Goal: Task Accomplishment & Management: Use online tool/utility

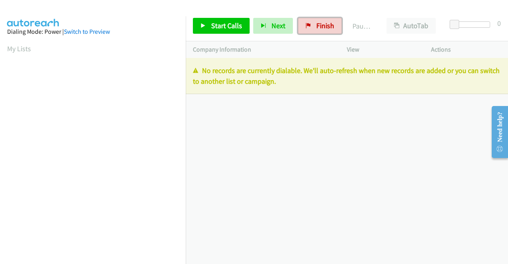
drag, startPoint x: 327, startPoint y: 28, endPoint x: 294, endPoint y: 46, distance: 36.8
click at [327, 28] on span "Finish" at bounding box center [325, 25] width 18 height 9
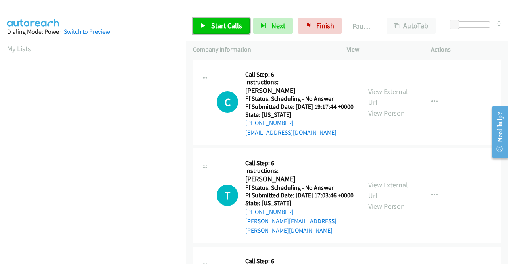
click at [225, 29] on span "Start Calls" at bounding box center [226, 25] width 31 height 9
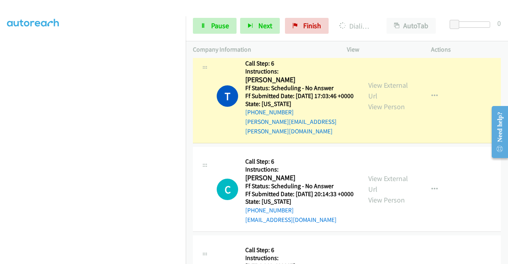
scroll to position [137, 0]
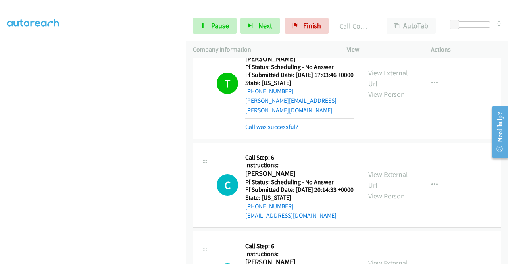
click at [378, 70] on div "View External Url View Person View External Url Email Schedule/Manage Callback …" at bounding box center [406, 83] width 91 height 96
click at [375, 76] on link "View External Url" at bounding box center [388, 78] width 40 height 20
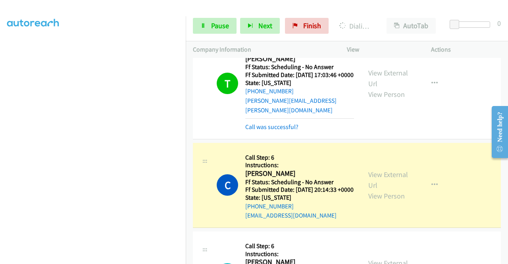
click at [381, 189] on div "View External Url View Person" at bounding box center [388, 185] width 41 height 32
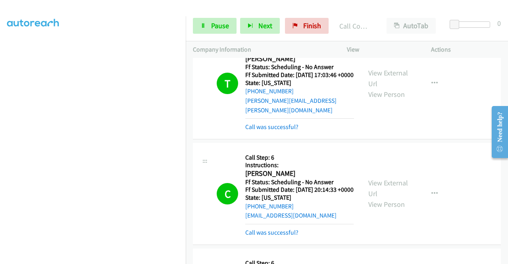
click at [379, 184] on div "View External Url View Person View External Url Email Schedule/Manage Callback …" at bounding box center [406, 193] width 91 height 87
click at [374, 194] on link "View External Url" at bounding box center [388, 188] width 40 height 20
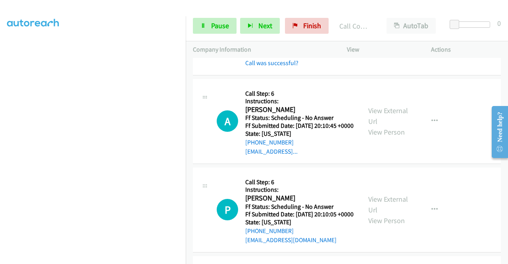
scroll to position [323, 0]
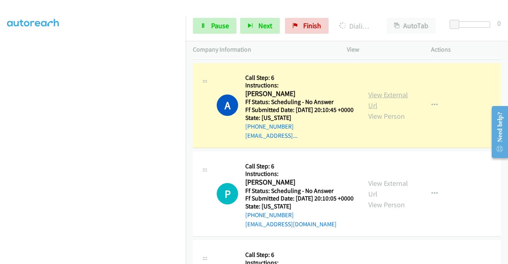
click at [374, 110] on link "View External Url" at bounding box center [388, 100] width 40 height 20
click at [0, 196] on aside "Dialing Mode: Power | Switch to Preview My Lists" at bounding box center [93, 60] width 186 height 439
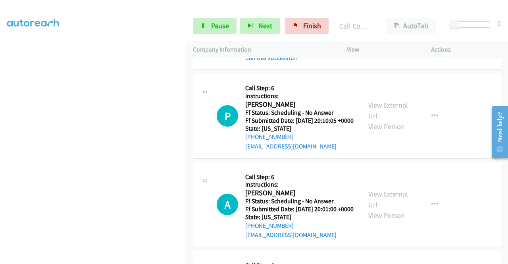
scroll to position [418, 0]
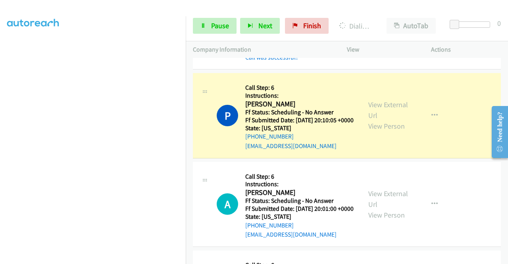
click at [381, 121] on div "View External Url View Person View External Url Email Schedule/Manage Callback …" at bounding box center [406, 115] width 91 height 70
click at [370, 120] on link "View External Url" at bounding box center [388, 110] width 40 height 20
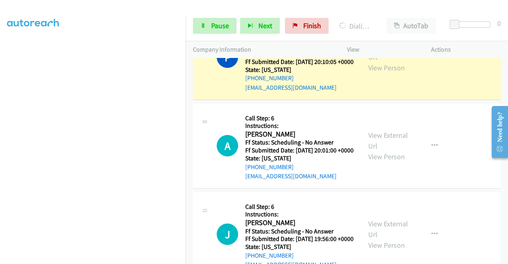
scroll to position [481, 0]
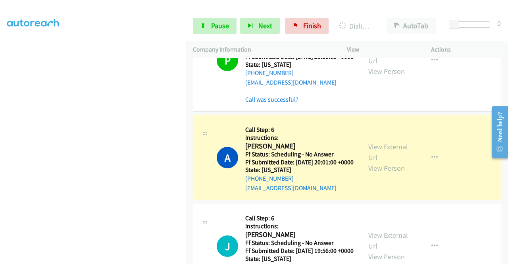
click at [379, 173] on div "View External Url View Person" at bounding box center [388, 157] width 41 height 32
drag, startPoint x: 379, startPoint y: 185, endPoint x: 372, endPoint y: 179, distance: 9.1
click at [372, 162] on link "View External Url" at bounding box center [388, 152] width 40 height 20
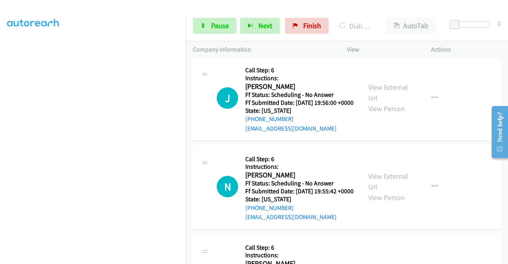
scroll to position [645, 0]
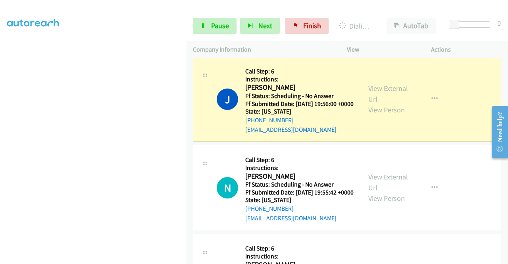
click at [396, 115] on div "View External Url View Person" at bounding box center [388, 99] width 41 height 32
click at [388, 104] on link "View External Url" at bounding box center [388, 94] width 40 height 20
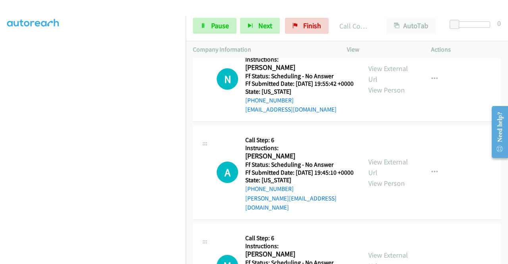
scroll to position [778, 0]
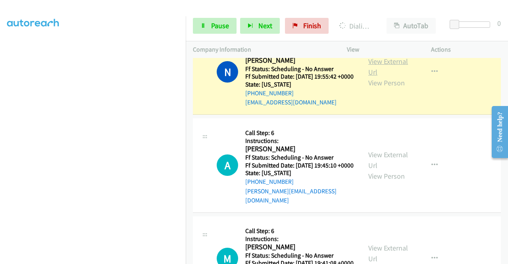
click at [375, 77] on link "View External Url" at bounding box center [388, 67] width 40 height 20
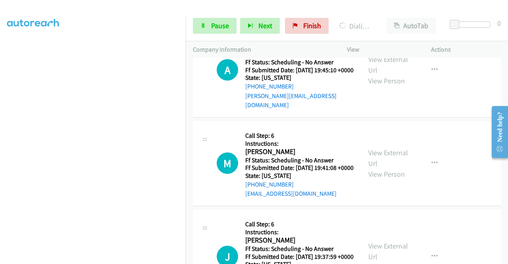
scroll to position [878, 0]
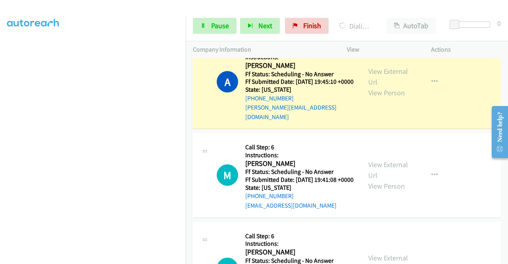
click at [371, 98] on div "View External Url View Person" at bounding box center [388, 82] width 41 height 32
click at [370, 87] on link "View External Url" at bounding box center [388, 77] width 40 height 20
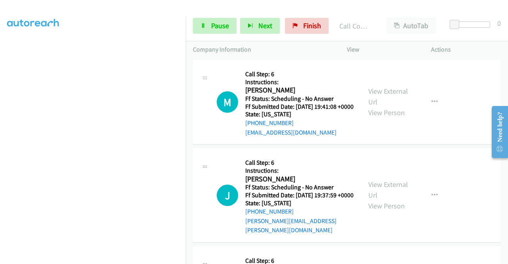
scroll to position [984, 0]
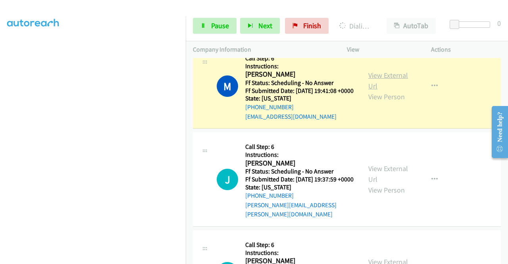
click at [387, 90] on link "View External Url" at bounding box center [388, 81] width 40 height 20
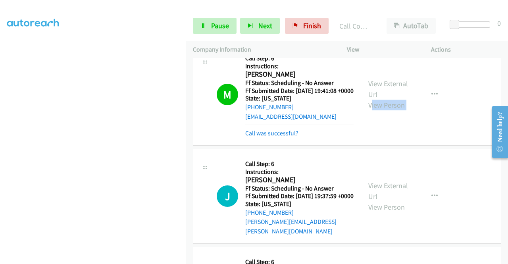
drag, startPoint x: 369, startPoint y: 164, endPoint x: 459, endPoint y: 204, distance: 98.4
click at [459, 148] on td "M Callback Scheduled Call Step: 6 Instructions: Marlene Cueto America/New_York …" at bounding box center [347, 95] width 322 height 106
click at [464, 146] on div "M Callback Scheduled Call Step: 6 Instructions: Marlene Cueto America/New_York …" at bounding box center [347, 95] width 308 height 102
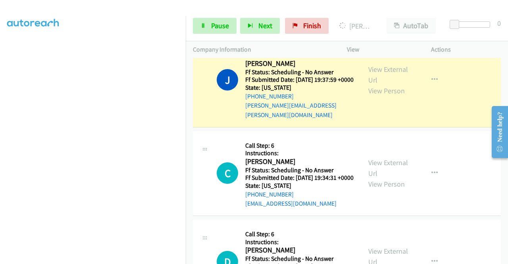
scroll to position [1127, 0]
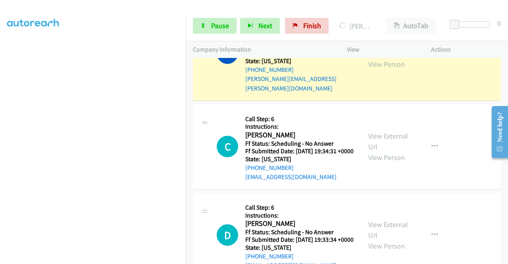
click at [391, 58] on link "View External Url" at bounding box center [388, 48] width 40 height 20
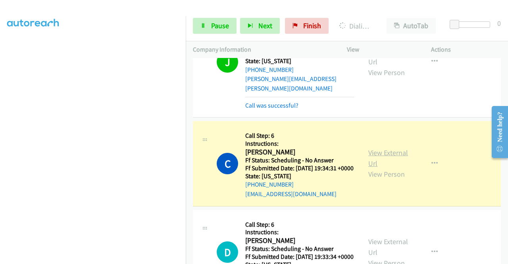
click at [385, 168] on link "View External Url" at bounding box center [388, 158] width 40 height 20
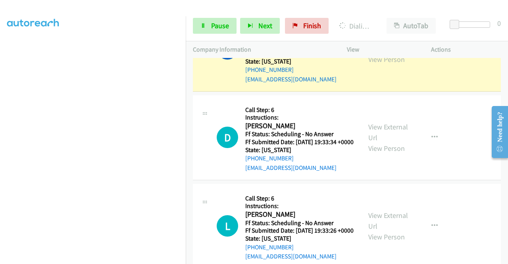
scroll to position [1249, 0]
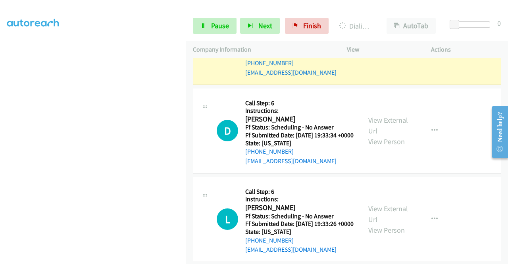
click at [194, 16] on div "Start Calls Pause Next Finish Dialing Charles Dillon AutoTab AutoTab 0" at bounding box center [347, 26] width 322 height 31
click at [204, 30] on link "Pause" at bounding box center [215, 26] width 44 height 16
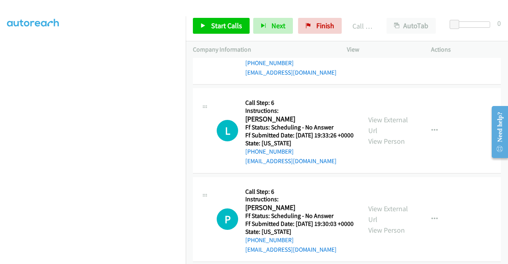
scroll to position [1355, 0]
click at [200, 23] on link "Start Calls" at bounding box center [221, 26] width 57 height 16
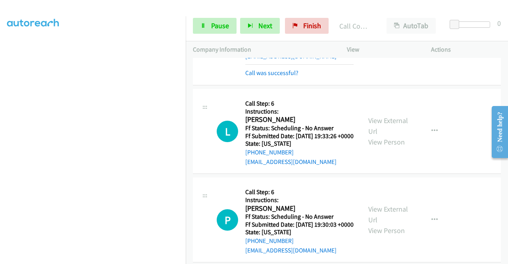
click at [505, 258] on div "+1 415-964-1034 Call failed - Please reload the list and try again The Callbar …" at bounding box center [347, 161] width 322 height 206
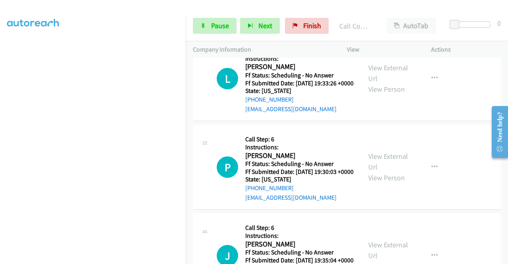
scroll to position [1423, 0]
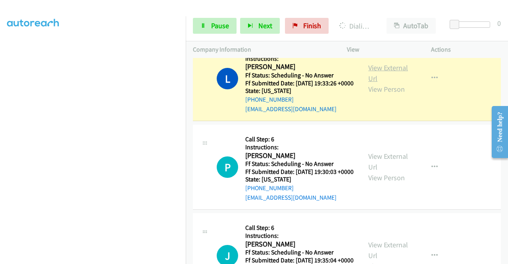
click at [389, 83] on link "View External Url" at bounding box center [388, 73] width 40 height 20
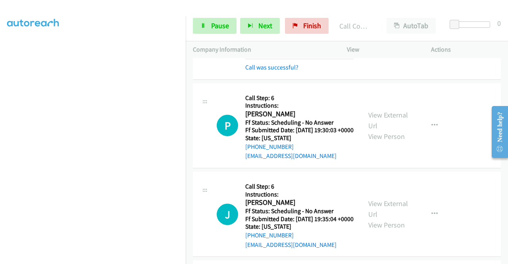
scroll to position [1556, 0]
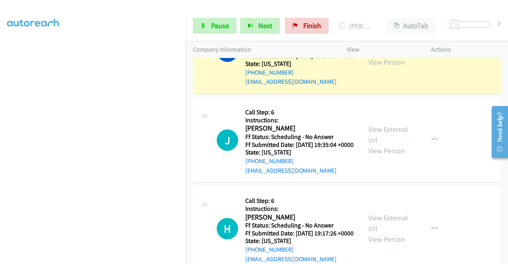
click at [375, 56] on link "View External Url" at bounding box center [388, 46] width 40 height 20
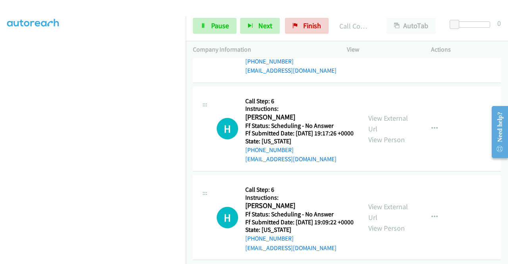
scroll to position [1677, 0]
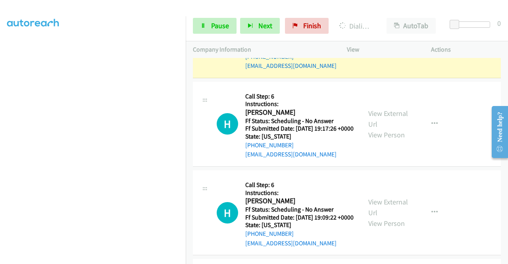
click at [394, 40] on link "View External Url" at bounding box center [388, 30] width 40 height 20
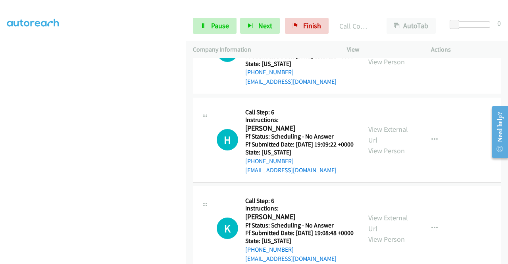
scroll to position [1783, 0]
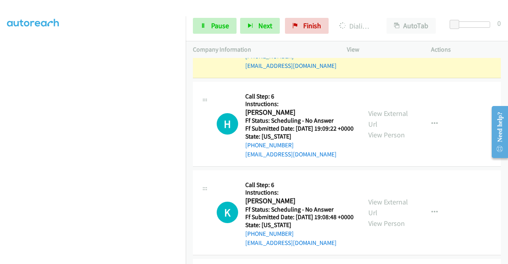
click at [383, 40] on link "View External Url" at bounding box center [388, 30] width 40 height 20
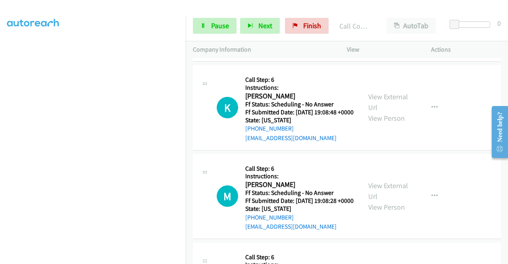
scroll to position [1915, 0]
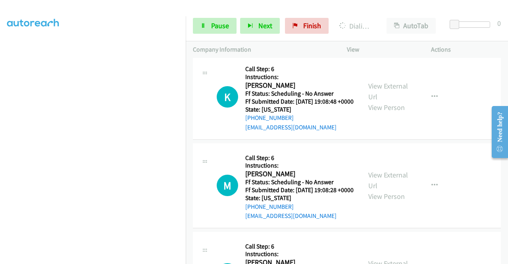
click at [387, 13] on link "View External Url" at bounding box center [388, 3] width 40 height 20
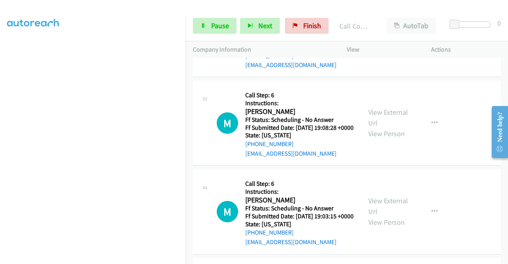
scroll to position [2011, 0]
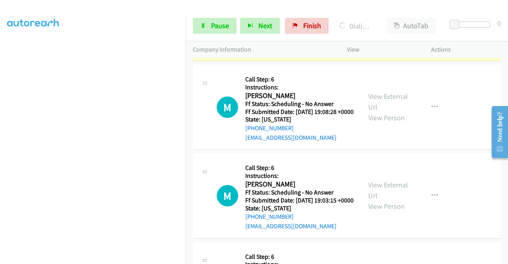
click at [379, 23] on link "View External Url" at bounding box center [388, 13] width 40 height 20
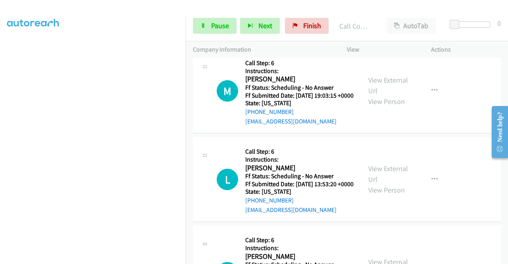
scroll to position [2143, 0]
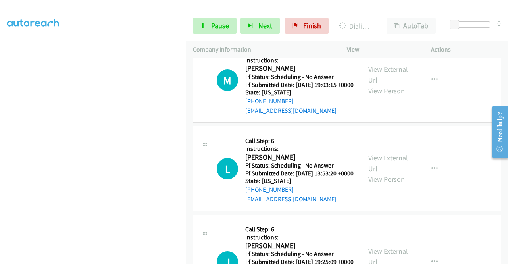
click at [211, 25] on span "Pause" at bounding box center [220, 25] width 18 height 9
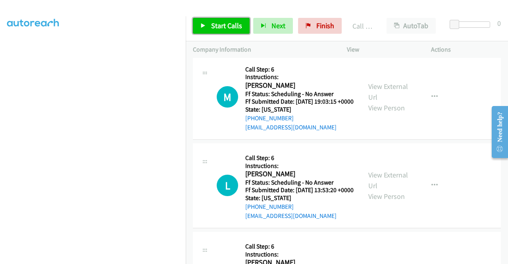
click at [201, 24] on icon at bounding box center [203, 26] width 6 height 6
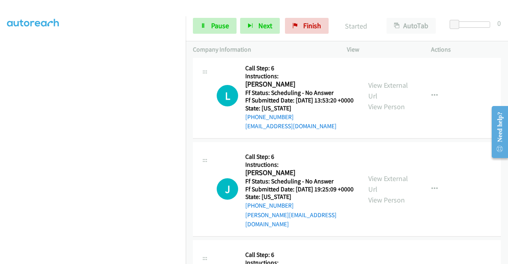
scroll to position [2249, 0]
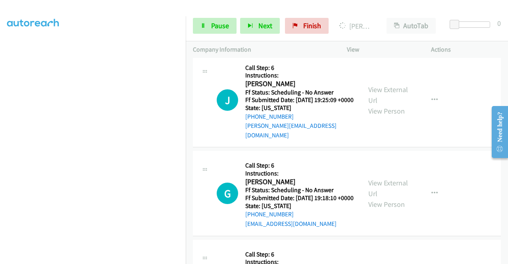
scroll to position [2371, 0]
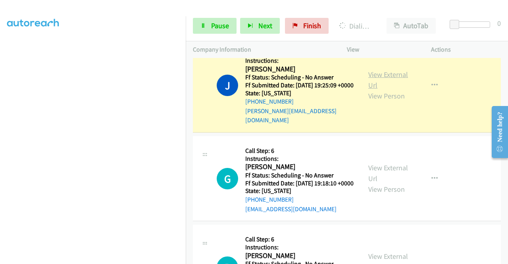
click at [383, 90] on link "View External Url" at bounding box center [388, 80] width 40 height 20
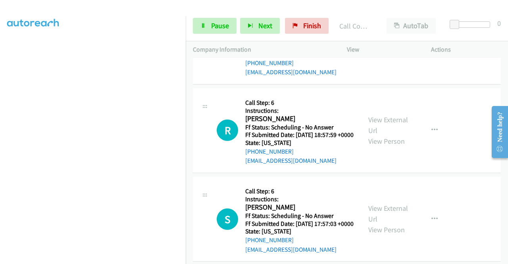
scroll to position [2593, 0]
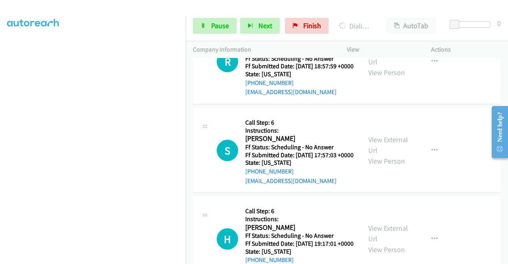
click at [217, 29] on span "Pause" at bounding box center [220, 25] width 18 height 9
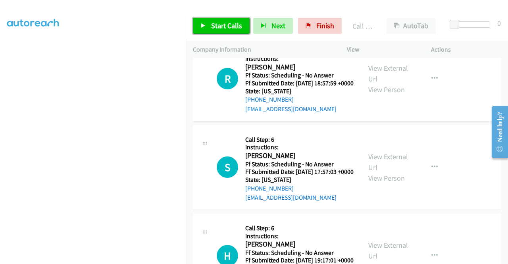
click at [219, 22] on span "Start Calls" at bounding box center [226, 25] width 31 height 9
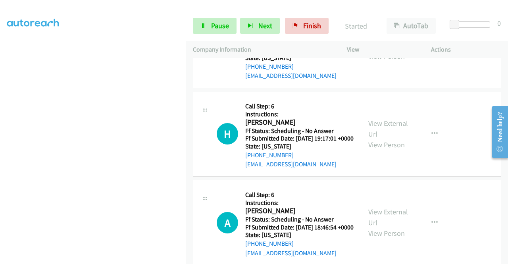
scroll to position [2730, 0]
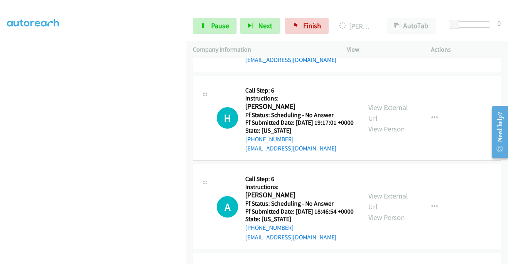
click at [222, 25] on span "Pause" at bounding box center [220, 25] width 18 height 9
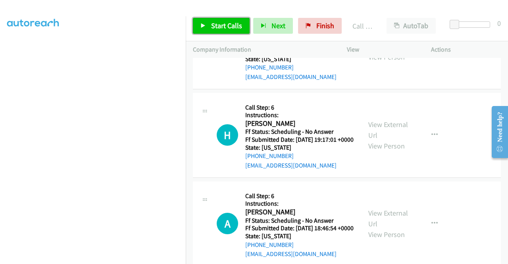
click at [209, 21] on link "Start Calls" at bounding box center [221, 26] width 57 height 16
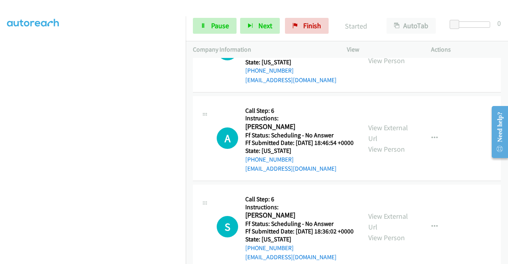
scroll to position [2820, 0]
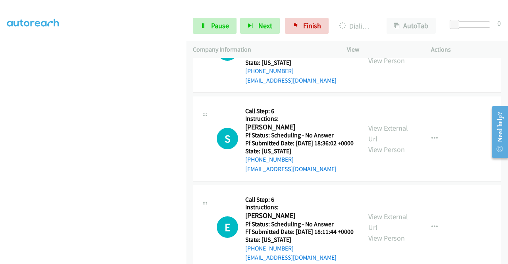
scroll to position [2937, 0]
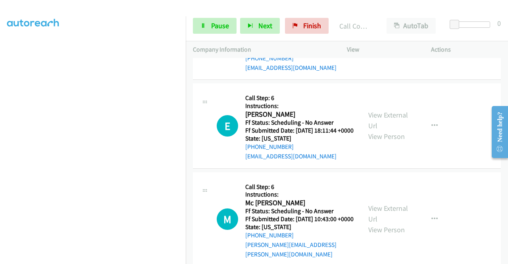
scroll to position [3043, 0]
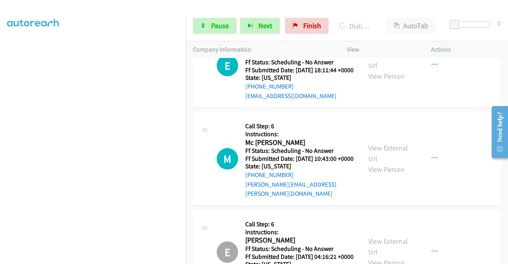
scroll to position [3159, 0]
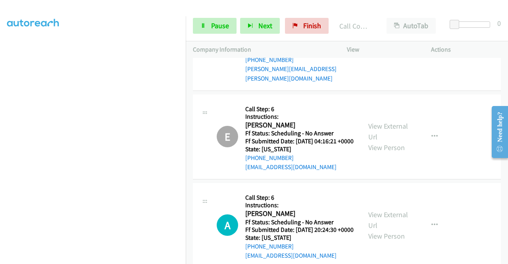
scroll to position [3265, 0]
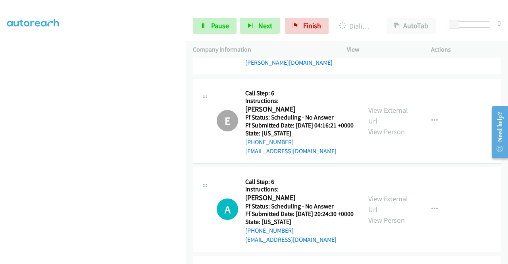
click at [219, 35] on div "Start Calls Pause Next Finish Dialing Elvis Leugoue AutoTab AutoTab 0" at bounding box center [347, 26] width 322 height 31
click at [218, 30] on link "Pause" at bounding box center [215, 26] width 44 height 16
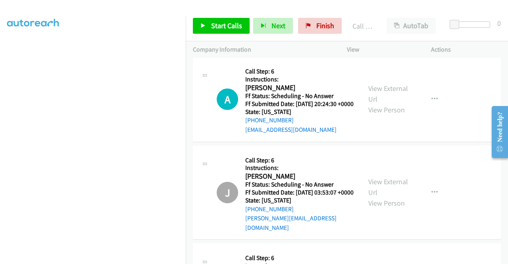
scroll to position [3397, 0]
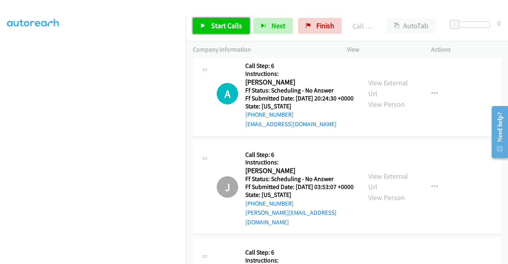
click at [225, 24] on span "Start Calls" at bounding box center [226, 25] width 31 height 9
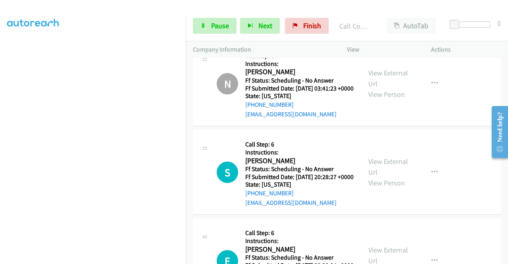
scroll to position [3616, 0]
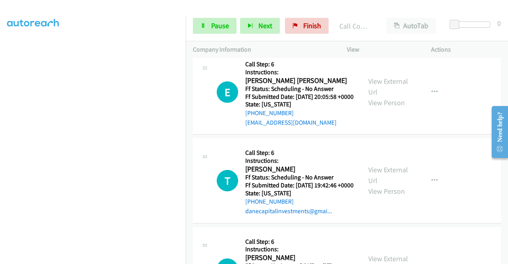
scroll to position [3901, 0]
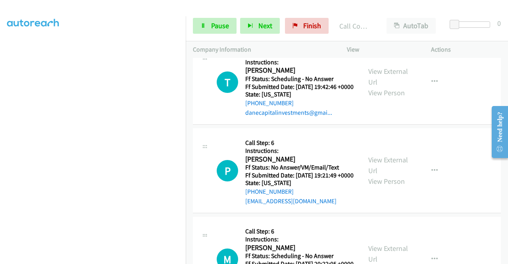
scroll to position [4012, 0]
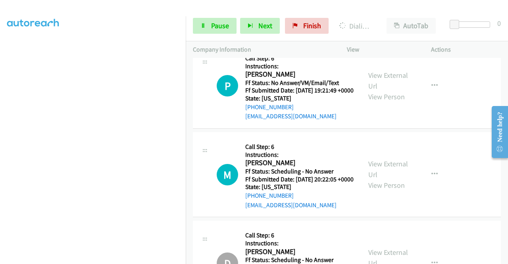
scroll to position [4128, 0]
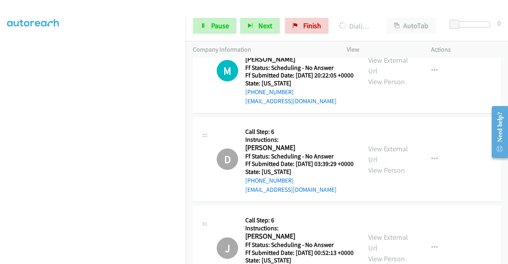
scroll to position [4250, 0]
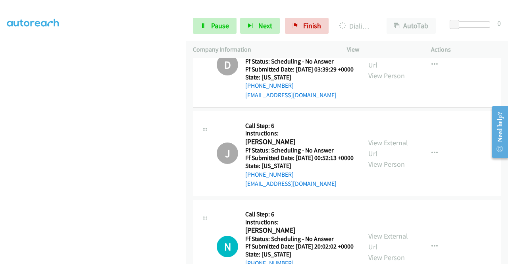
scroll to position [4371, 0]
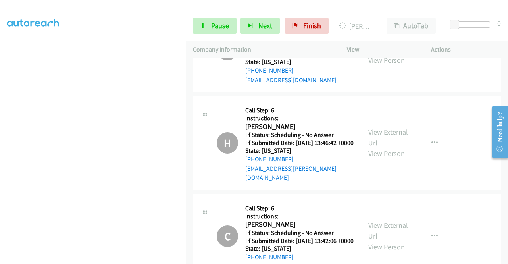
scroll to position [4784, 0]
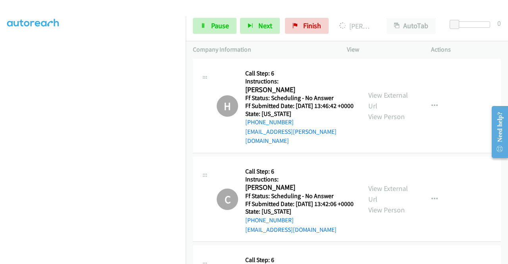
click at [228, 27] on span "Pause" at bounding box center [220, 25] width 18 height 9
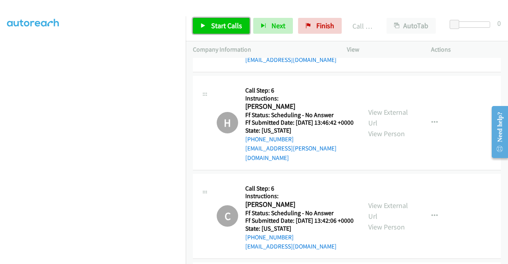
click at [222, 22] on span "Start Calls" at bounding box center [226, 25] width 31 height 9
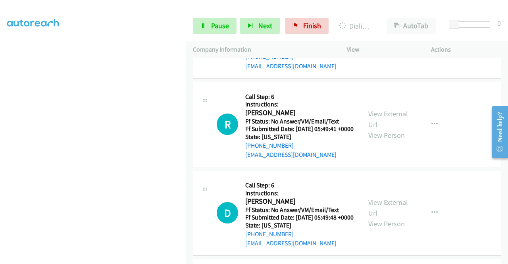
scroll to position [5350, 0]
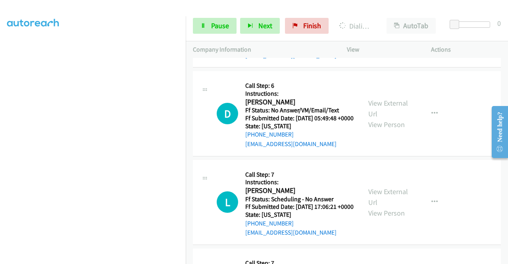
scroll to position [5504, 0]
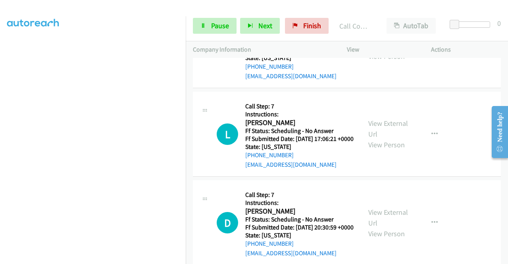
scroll to position [5583, 0]
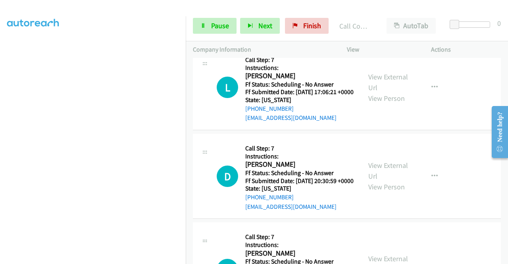
click at [505, 258] on div "+1 415-964-1034 Call failed - Please reload the list and try again The Callbar …" at bounding box center [347, 161] width 322 height 206
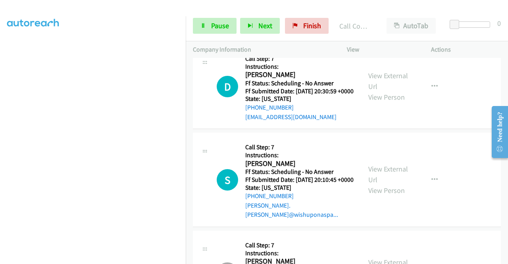
scroll to position [5710, 0]
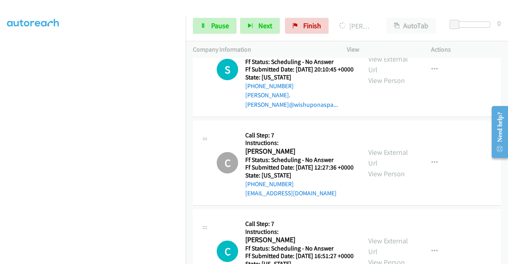
scroll to position [5816, 0]
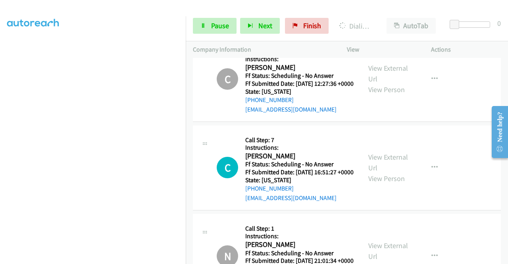
scroll to position [5932, 0]
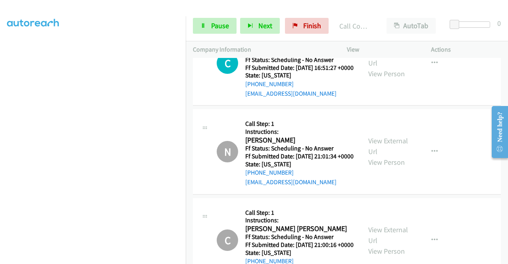
scroll to position [6033, 0]
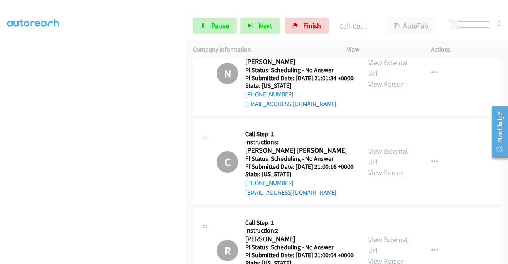
scroll to position [6149, 0]
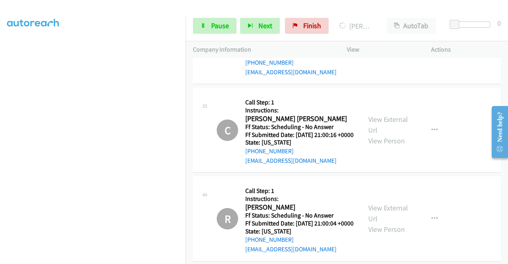
click at [201, 20] on link "Pause" at bounding box center [215, 26] width 44 height 16
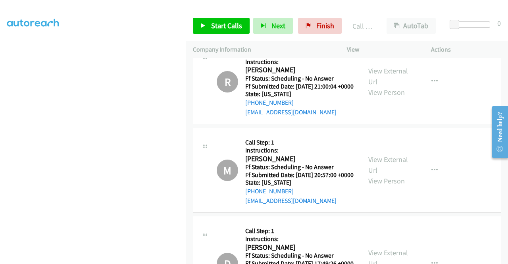
scroll to position [6315, 0]
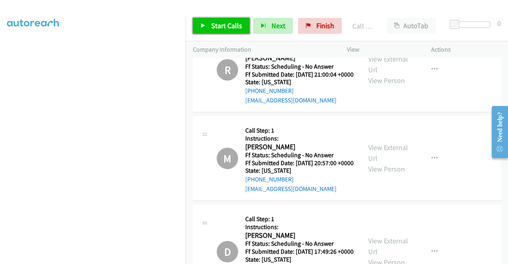
click at [237, 29] on span "Start Calls" at bounding box center [226, 25] width 31 height 9
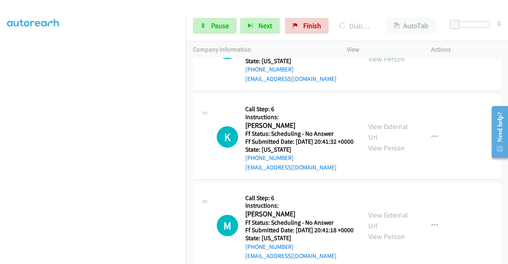
scroll to position [7331, 0]
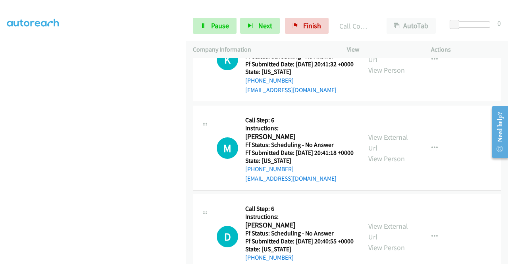
scroll to position [7447, 0]
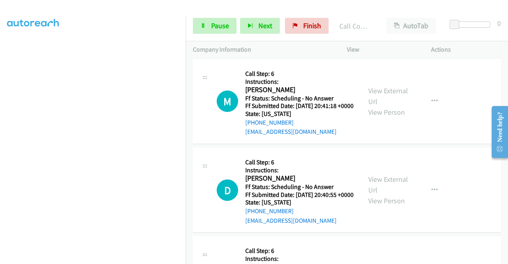
scroll to position [7564, 0]
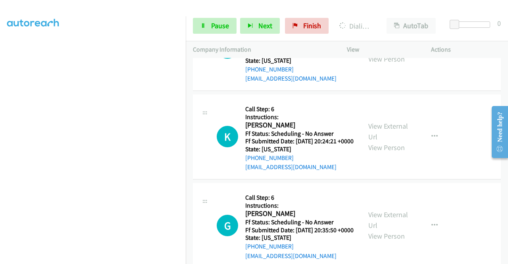
scroll to position [7691, 0]
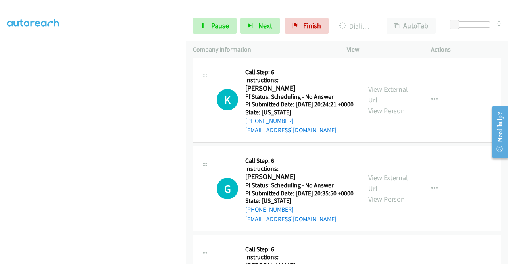
click at [208, 23] on link "Pause" at bounding box center [215, 26] width 44 height 16
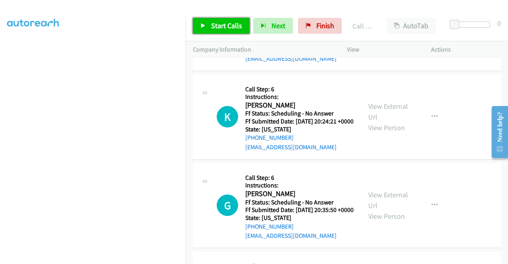
click at [221, 31] on link "Start Calls" at bounding box center [221, 26] width 57 height 16
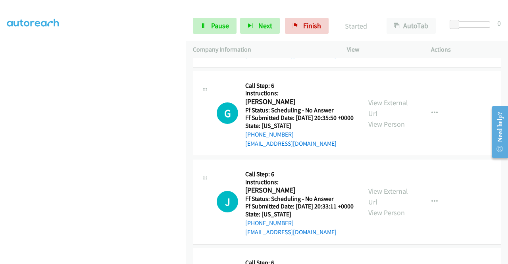
scroll to position [7786, 0]
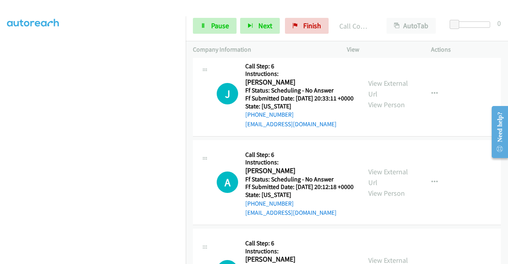
scroll to position [7913, 0]
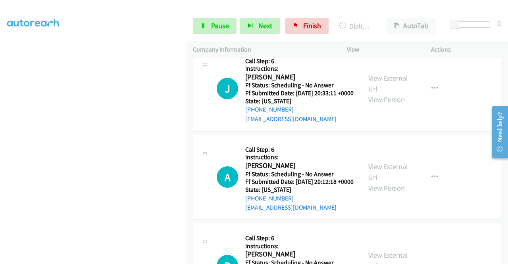
click at [212, 22] on span "Pause" at bounding box center [220, 25] width 18 height 9
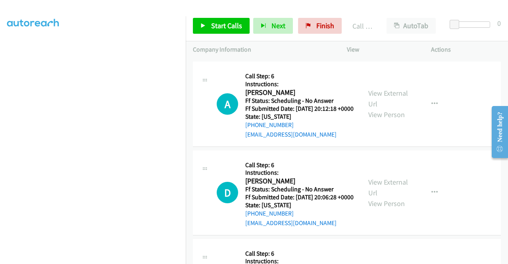
scroll to position [8030, 0]
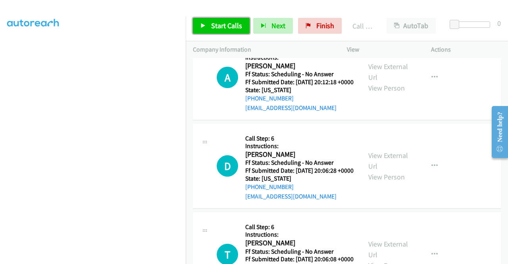
click at [216, 27] on span "Start Calls" at bounding box center [226, 25] width 31 height 9
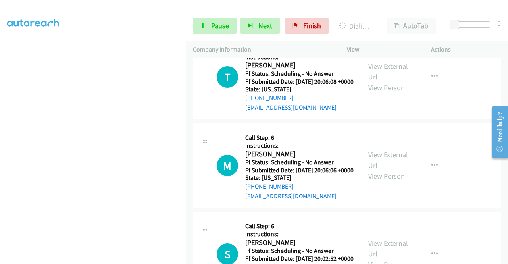
scroll to position [8257, 0]
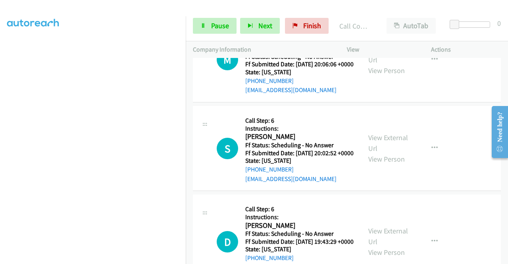
scroll to position [8368, 0]
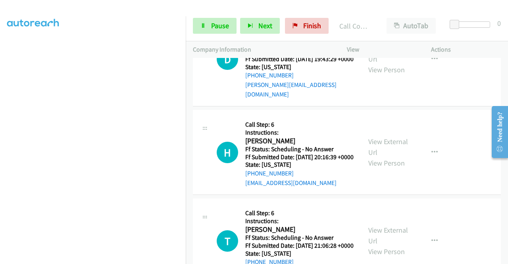
scroll to position [8596, 0]
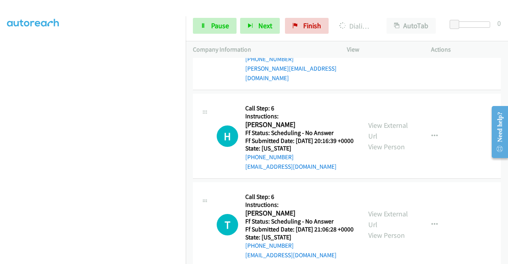
click at [205, 26] on icon at bounding box center [203, 26] width 6 height 6
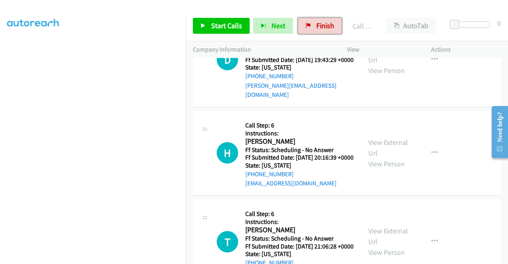
drag, startPoint x: 312, startPoint y: 29, endPoint x: 291, endPoint y: 38, distance: 23.3
click at [312, 29] on link "Finish" at bounding box center [320, 26] width 44 height 16
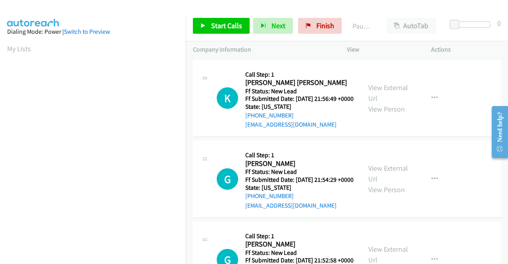
click at [217, 17] on div "Start Calls Pause Next Finish Paused AutoTab AutoTab 0" at bounding box center [347, 26] width 322 height 31
click at [215, 22] on span "Start Calls" at bounding box center [226, 25] width 31 height 9
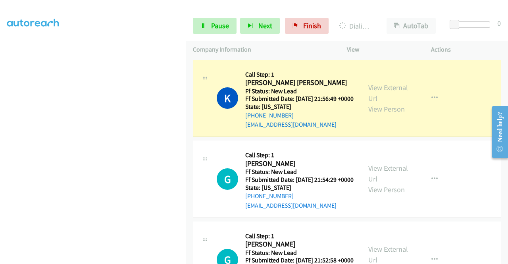
scroll to position [181, 0]
click at [375, 89] on link "View External Url" at bounding box center [388, 93] width 40 height 20
click at [203, 34] on div "Start Calls Pause Next Finish Dialing [PERSON_NAME] [PERSON_NAME] AutoTab AutoT…" at bounding box center [347, 26] width 322 height 31
click at [204, 28] on icon at bounding box center [203, 26] width 6 height 6
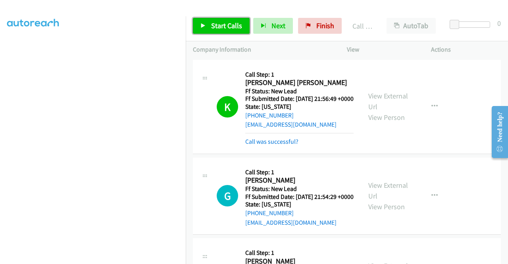
click at [214, 31] on link "Start Calls" at bounding box center [221, 26] width 57 height 16
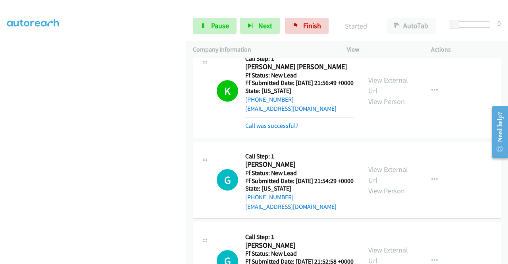
scroll to position [79, 0]
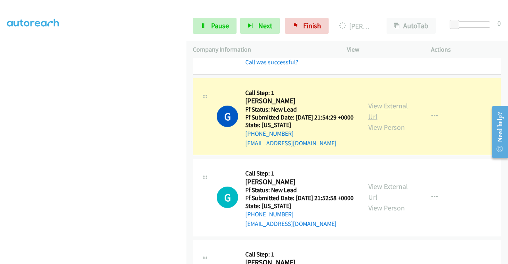
click at [376, 118] on link "View External Url" at bounding box center [388, 111] width 40 height 20
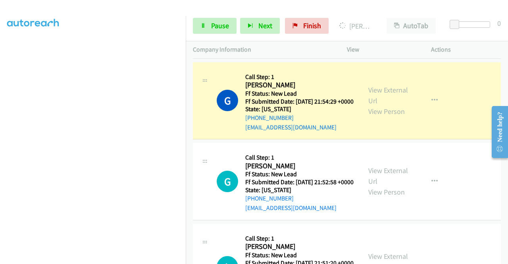
scroll to position [137, 0]
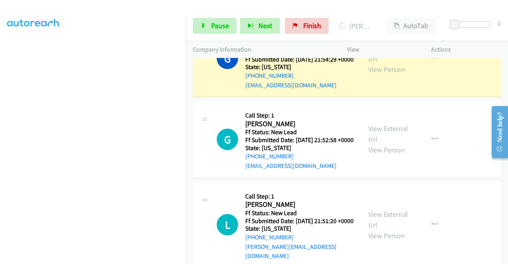
drag, startPoint x: 0, startPoint y: 146, endPoint x: 14, endPoint y: 159, distance: 18.8
click at [0, 146] on aside "Dialing Mode: Power | Switch to Preview My Lists" at bounding box center [93, 60] width 186 height 439
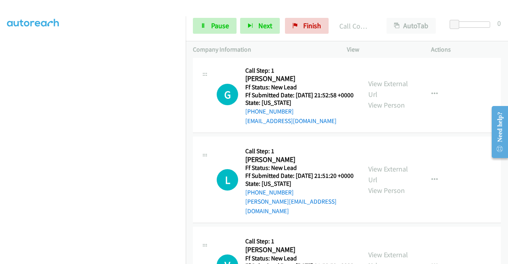
scroll to position [220, 0]
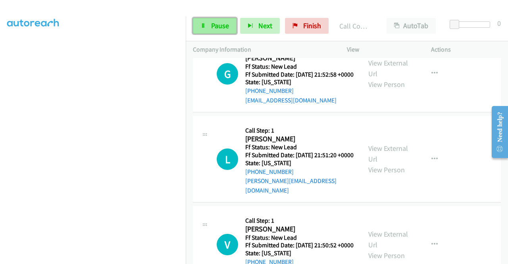
click at [223, 31] on link "Pause" at bounding box center [215, 26] width 44 height 16
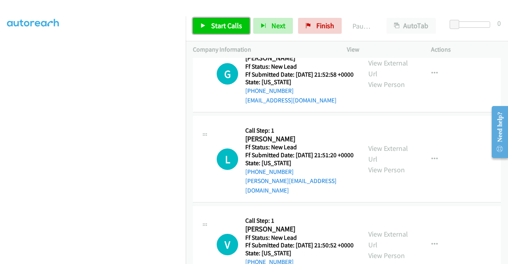
click at [223, 31] on link "Start Calls" at bounding box center [221, 26] width 57 height 16
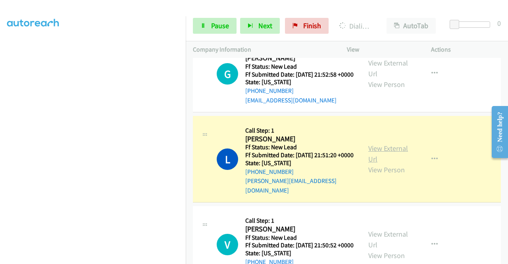
click at [372, 164] on link "View External Url" at bounding box center [388, 154] width 40 height 20
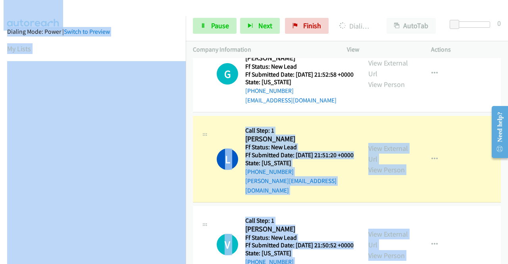
drag, startPoint x: 186, startPoint y: 125, endPoint x: 187, endPoint y: 173, distance: 48.8
click at [187, 38] on main "Start Calls Pause Next Finish Dialing [PERSON_NAME] AutoTab AutoTab 0 Company I…" at bounding box center [254, 19] width 508 height 38
click at [160, 37] on aside "Dialing Mode: Power | Switch to Preview My Lists" at bounding box center [93, 235] width 186 height 439
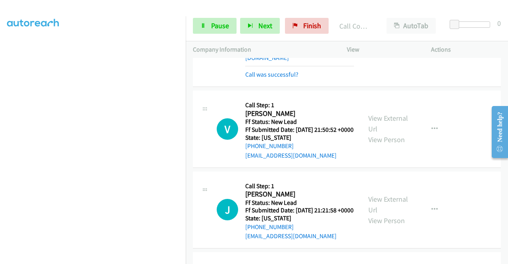
scroll to position [368, 0]
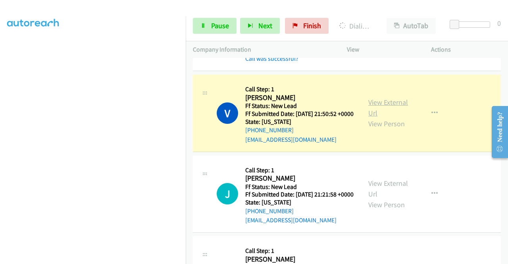
click at [397, 117] on link "View External Url" at bounding box center [388, 108] width 40 height 20
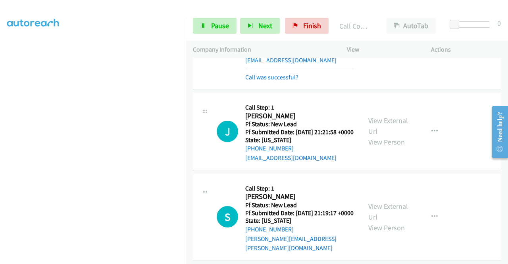
scroll to position [506, 0]
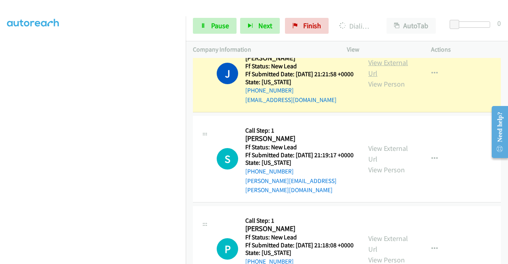
click at [373, 78] on link "View External Url" at bounding box center [388, 68] width 40 height 20
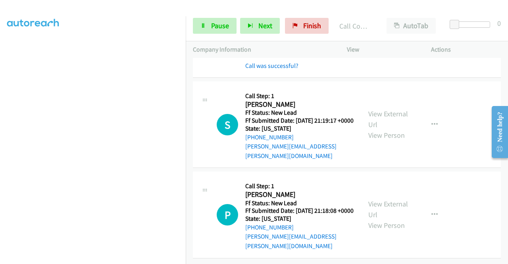
scroll to position [595, 0]
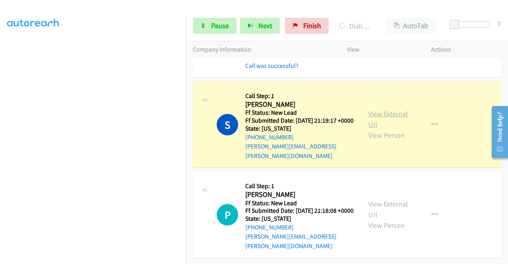
click at [382, 110] on link "View External Url" at bounding box center [388, 119] width 40 height 20
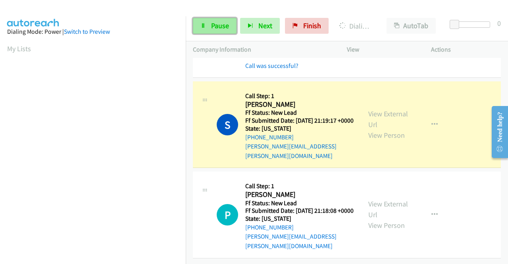
click at [221, 25] on span "Pause" at bounding box center [220, 25] width 18 height 9
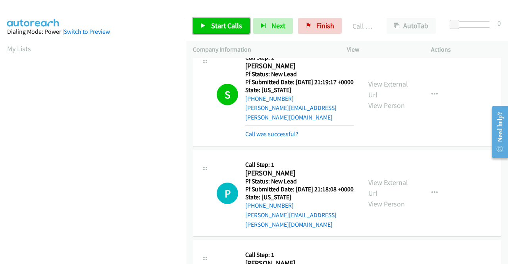
click at [231, 27] on span "Start Calls" at bounding box center [226, 25] width 31 height 9
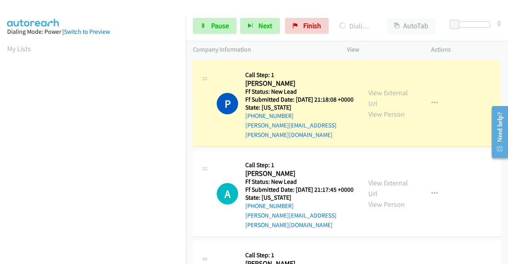
scroll to position [749, 0]
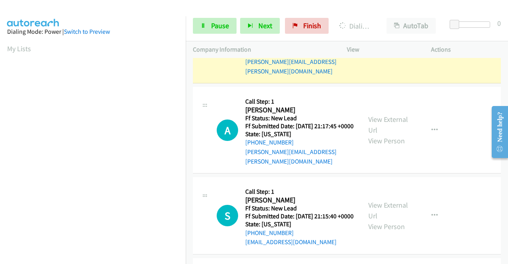
click at [389, 44] on link "View External Url" at bounding box center [388, 35] width 40 height 20
click at [0, 134] on aside "Dialing Mode: Power | Switch to Preview My Lists" at bounding box center [93, 235] width 186 height 439
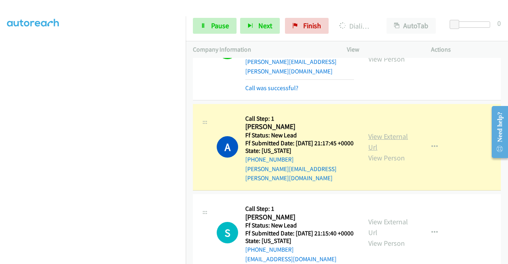
click at [377, 152] on link "View External Url" at bounding box center [388, 142] width 40 height 20
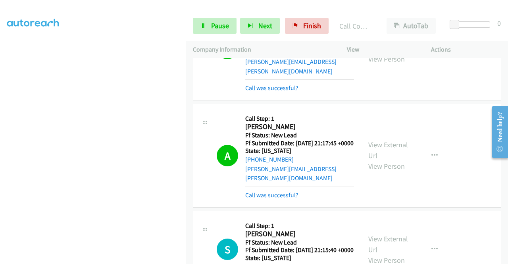
click at [501, 253] on td "S Callback Scheduled Call Step: 1 [PERSON_NAME] America/Los_Angeles Ff Status: …" at bounding box center [347, 249] width 322 height 81
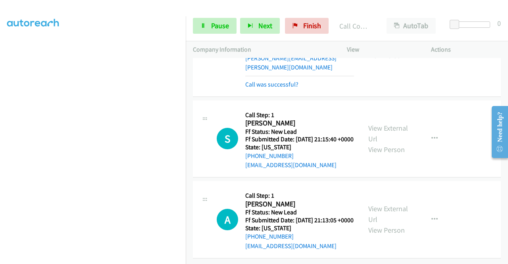
scroll to position [902, 0]
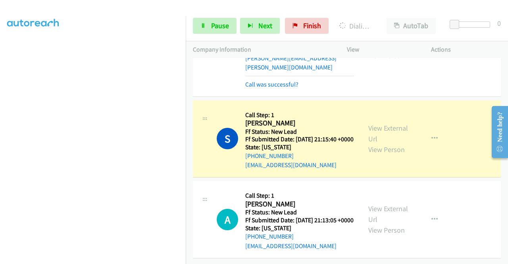
click at [387, 125] on div "View External Url View Person" at bounding box center [388, 139] width 41 height 32
click at [381, 123] on link "View External Url" at bounding box center [388, 133] width 40 height 20
click at [123, 257] on section at bounding box center [92, 76] width 171 height 380
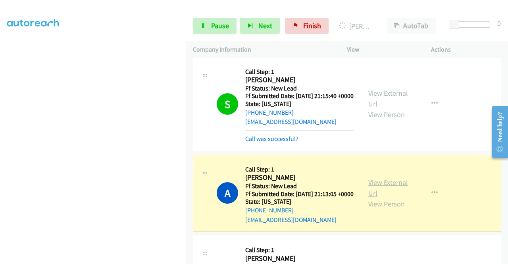
click at [386, 198] on link "View External Url" at bounding box center [388, 188] width 40 height 20
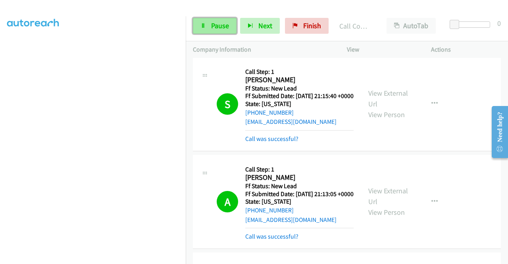
click at [210, 30] on link "Pause" at bounding box center [215, 26] width 44 height 16
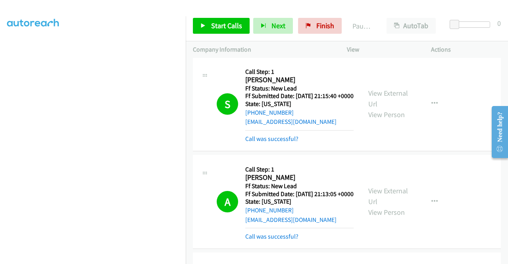
click at [319, 34] on div "Start Calls Pause Next Finish Paused AutoTab AutoTab 0" at bounding box center [347, 26] width 322 height 31
click at [318, 32] on link "Finish" at bounding box center [320, 26] width 44 height 16
